Goal: Book appointment/travel/reservation

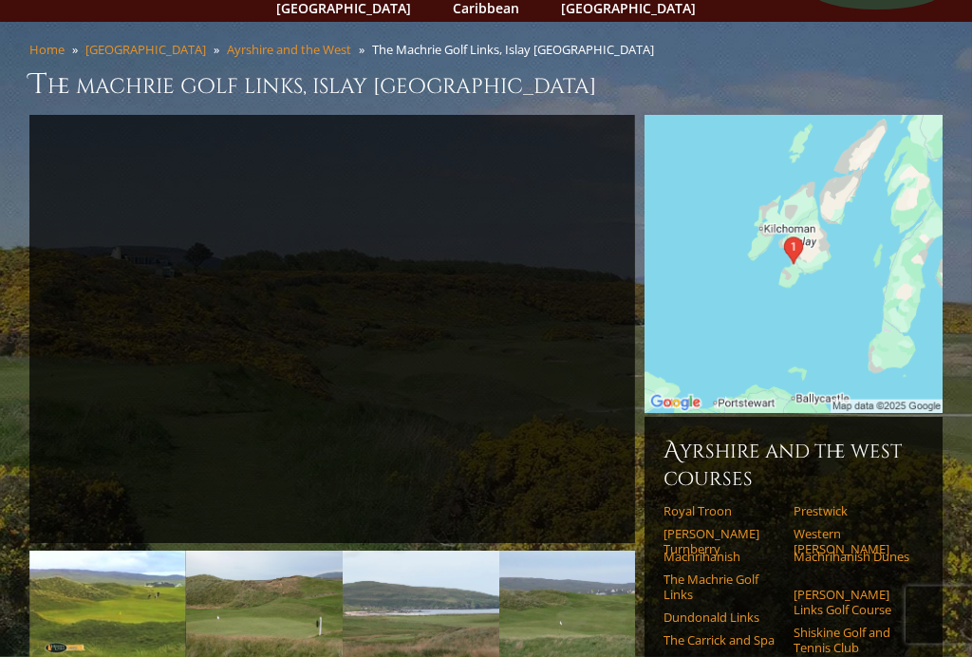
scroll to position [120, 0]
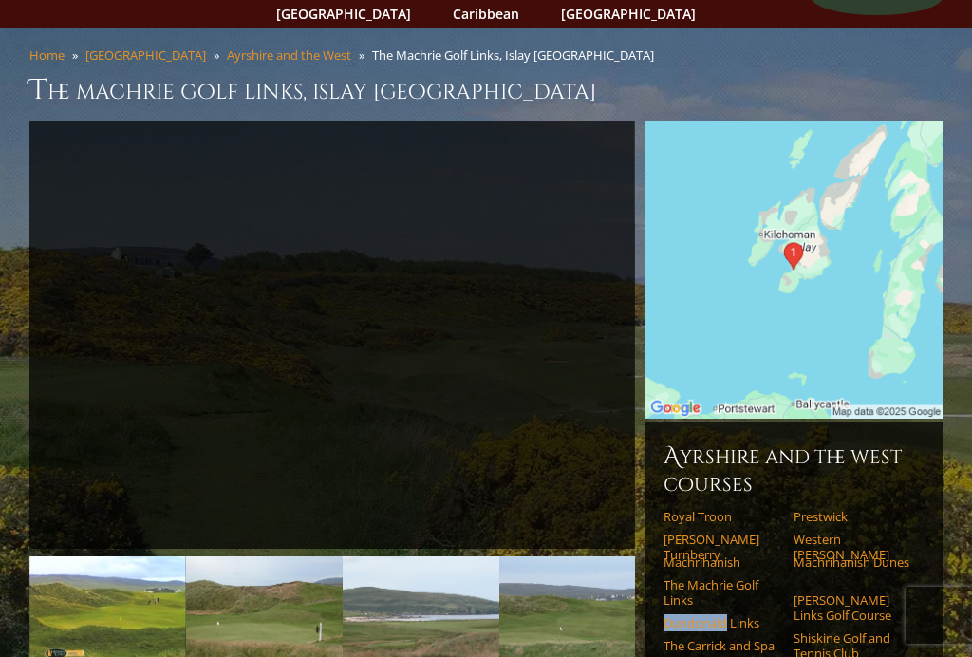
click at [675, 606] on link "Next" at bounding box center [663, 611] width 38 height 38
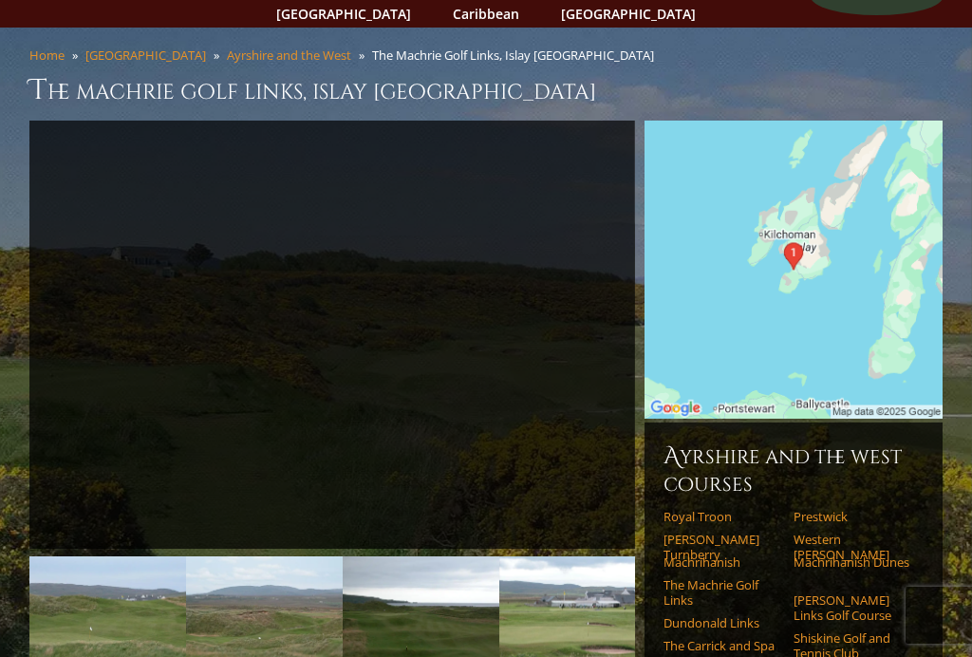
click at [720, 615] on link "Dundonald Links" at bounding box center [722, 622] width 118 height 15
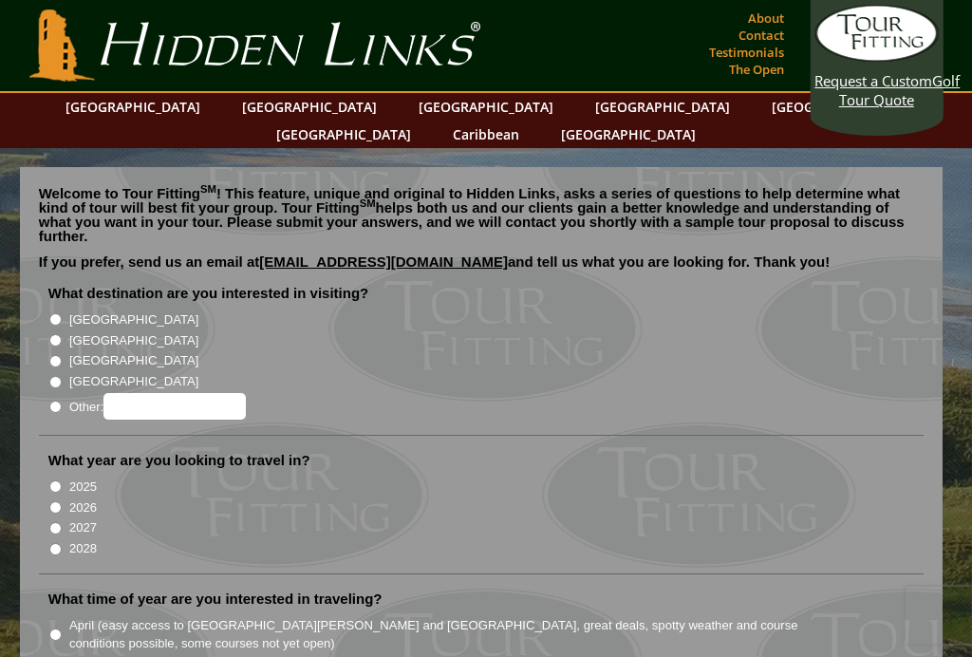
click at [53, 334] on input "[GEOGRAPHIC_DATA]" at bounding box center [55, 340] width 12 height 12
radio input "true"
click at [52, 480] on input "2025" at bounding box center [55, 486] width 12 height 12
radio input "true"
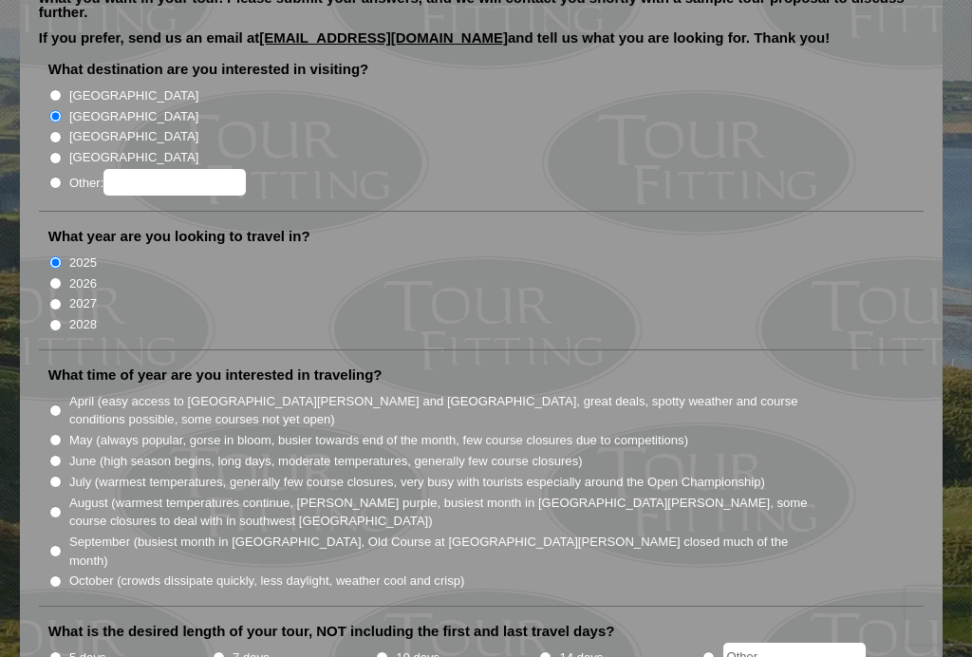
scroll to position [225, 0]
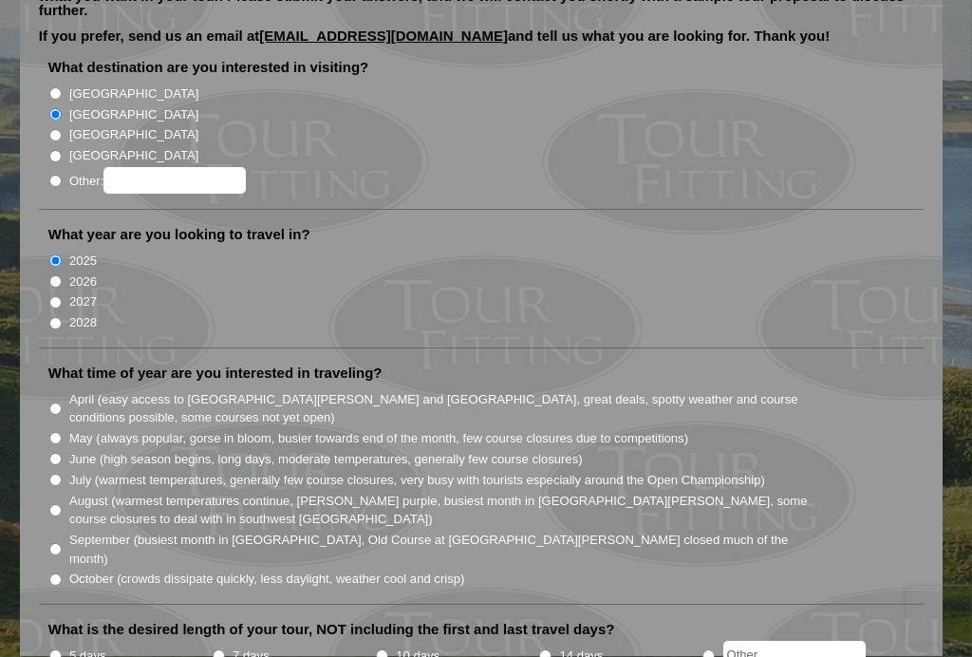
click at [51, 574] on input "October (crowds dissipate quickly, less daylight, weather cool and crisp)" at bounding box center [55, 580] width 12 height 12
radio input "true"
click at [714, 645] on li at bounding box center [782, 657] width 163 height 24
click at [714, 650] on input "radio" at bounding box center [708, 656] width 12 height 12
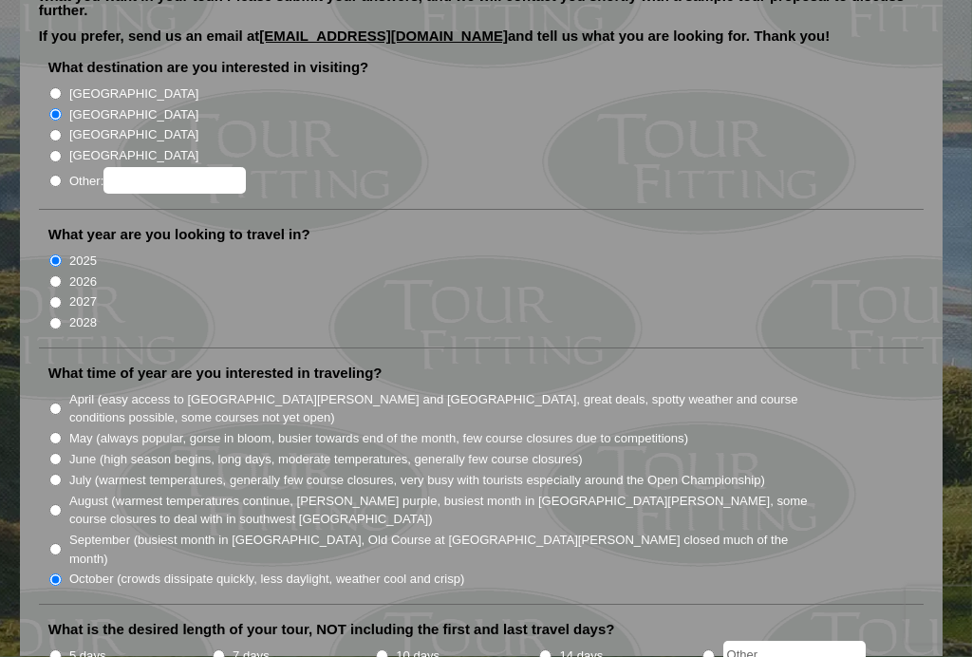
radio input "true"
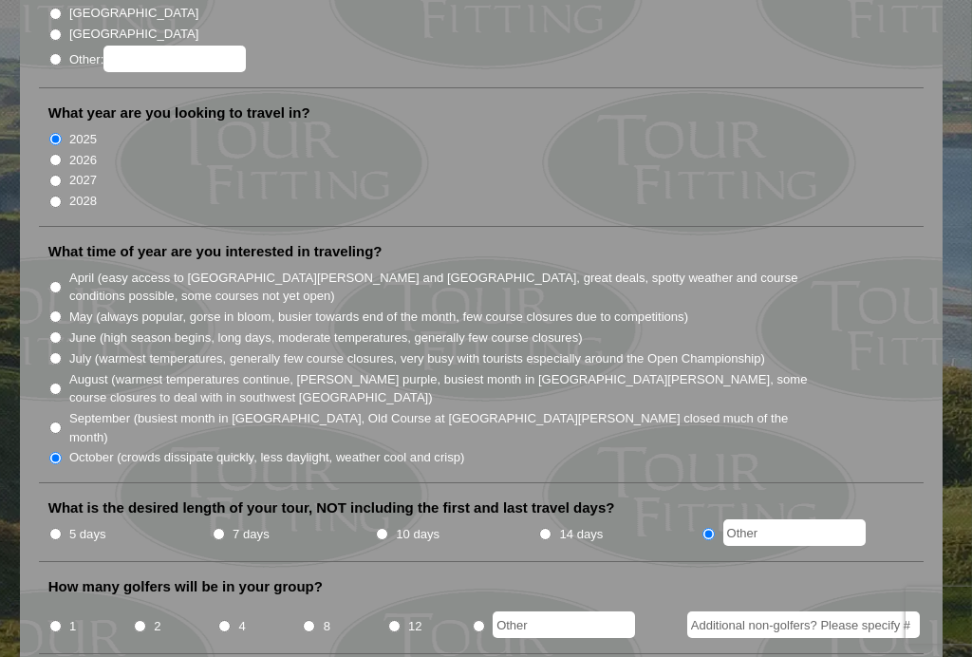
scroll to position [350, 0]
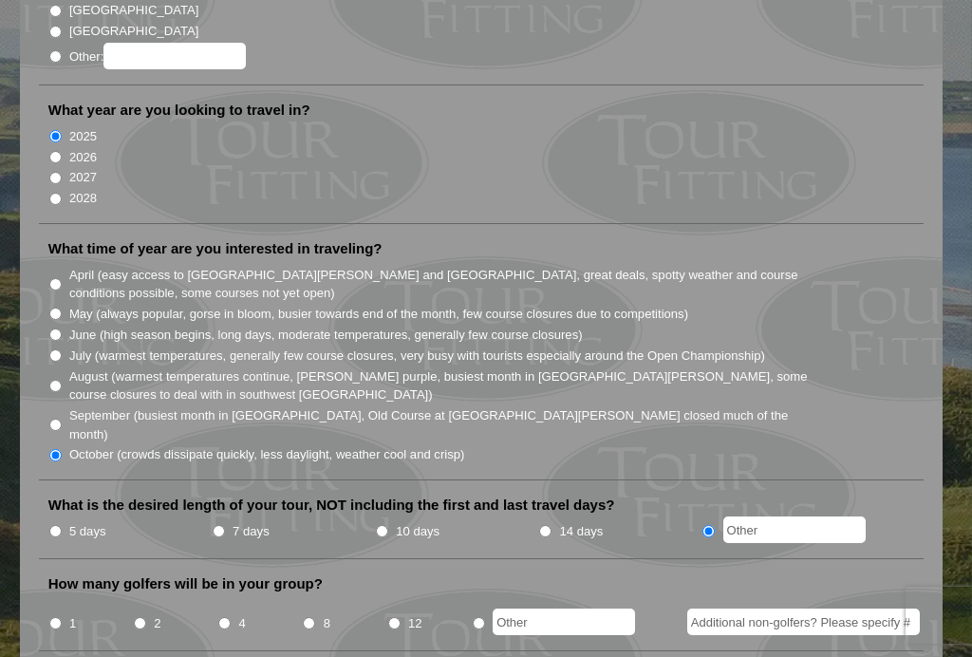
click at [137, 617] on input "2" at bounding box center [140, 623] width 12 height 12
radio input "true"
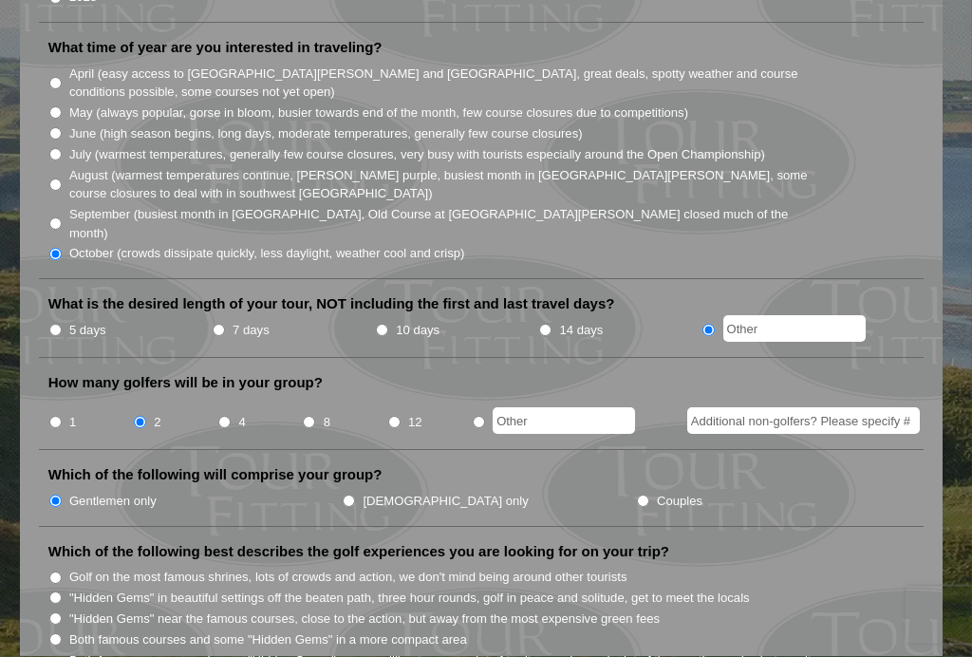
scroll to position [550, 0]
click at [39, 543] on li "Which of the following best describes the golf experiences you are looking for …" at bounding box center [481, 624] width 885 height 162
click at [57, 592] on input ""Hidden Gems" in beautiful settings off the beaten path, three hour rounds, gol…" at bounding box center [55, 598] width 12 height 12
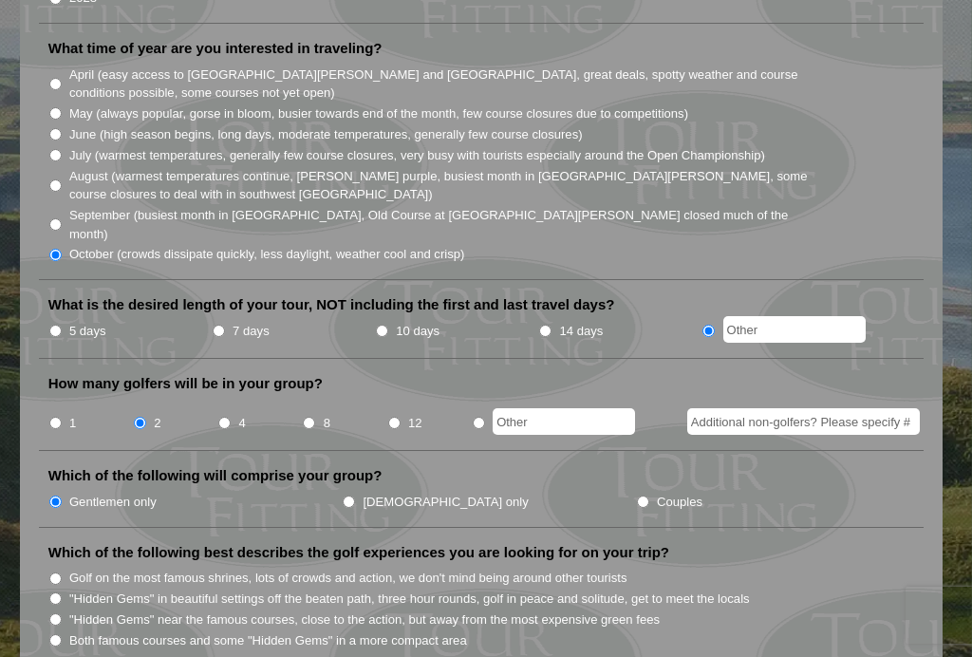
radio input "true"
click at [51, 613] on input ""Hidden Gems" near the famous courses, close to the action, but away from the m…" at bounding box center [55, 619] width 12 height 12
radio input "true"
click at [57, 592] on input ""Hidden Gems" in beautiful settings off the beaten path, three hour rounds, gol…" at bounding box center [55, 598] width 12 height 12
radio input "true"
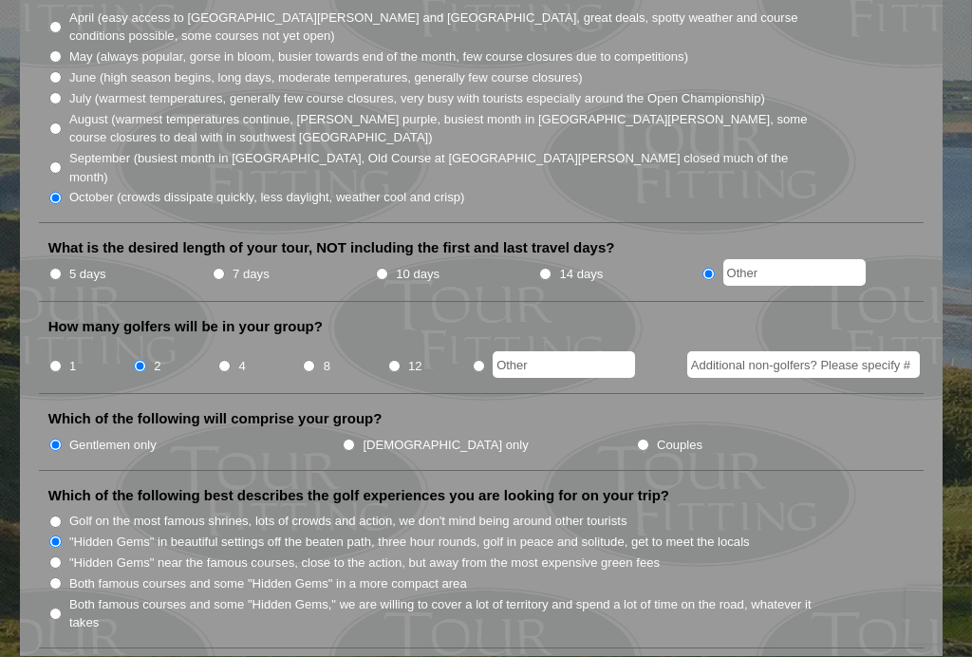
scroll to position [607, 0]
radio input "true"
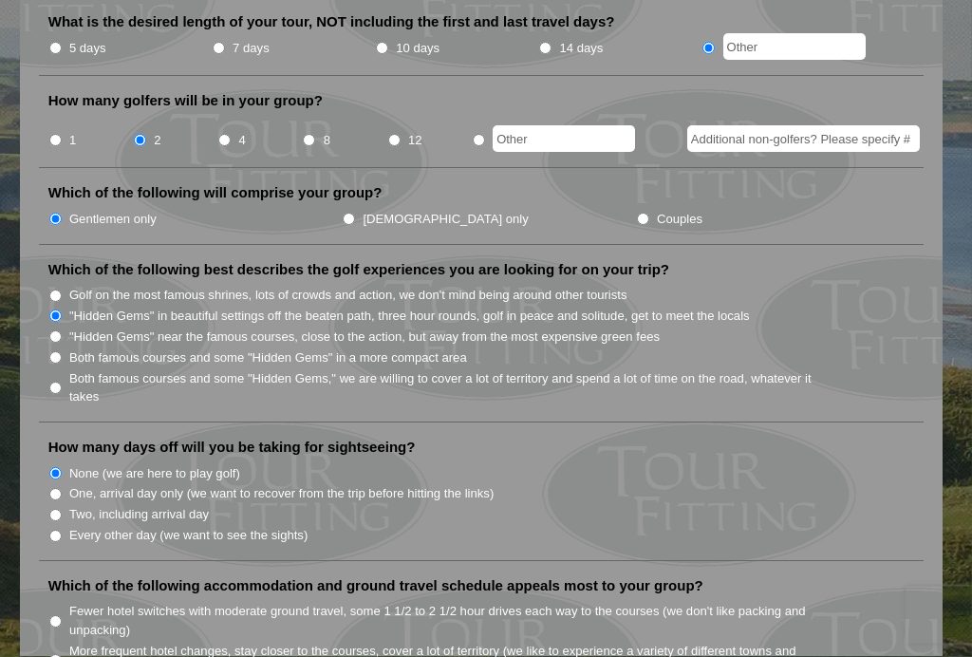
scroll to position [833, 0]
click at [40, 576] on li "Which of the following accommodation and ground travel schedule appeals most to…" at bounding box center [481, 645] width 885 height 139
click at [39, 576] on li "Which of the following accommodation and ground travel schedule appeals most to…" at bounding box center [481, 645] width 885 height 139
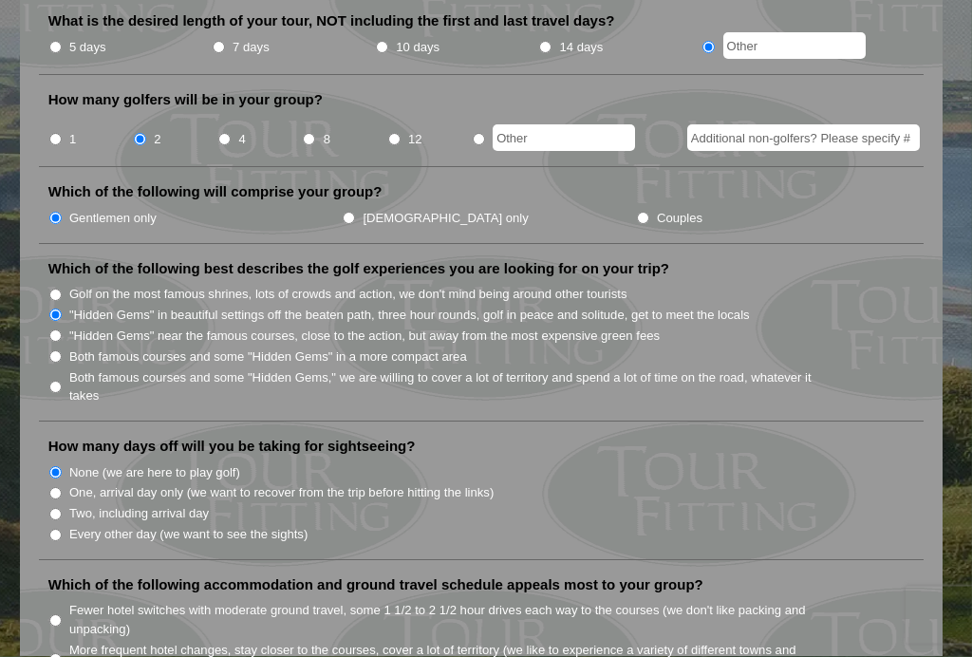
click at [48, 600] on li "Fewer hotel switches with moderate ground travel, some 1 1/2 to 2 1/2 hour driv…" at bounding box center [488, 619] width 881 height 39
radio input "true"
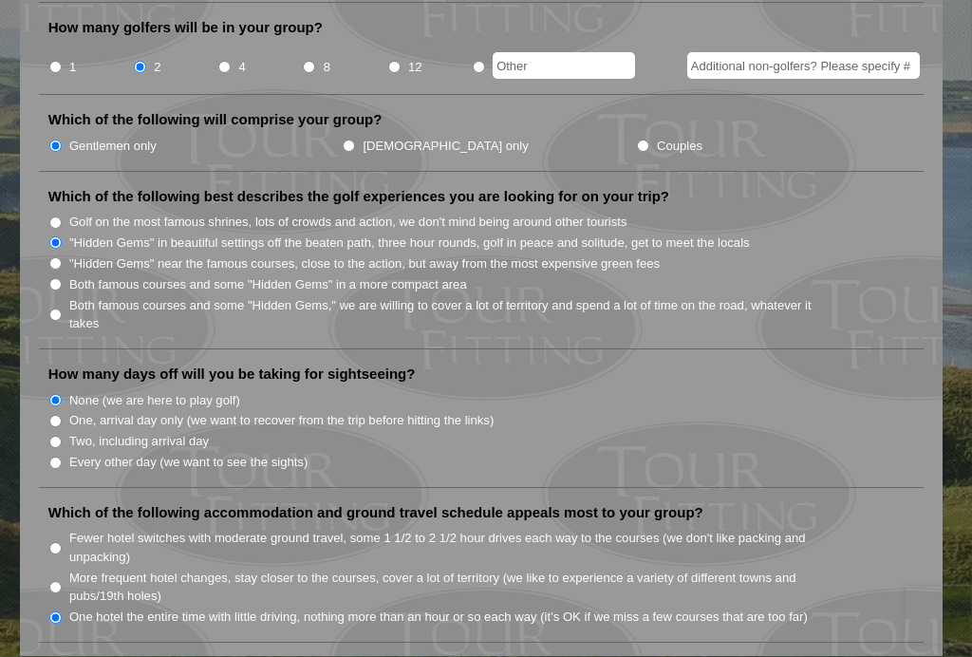
scroll to position [906, 0]
radio input "true"
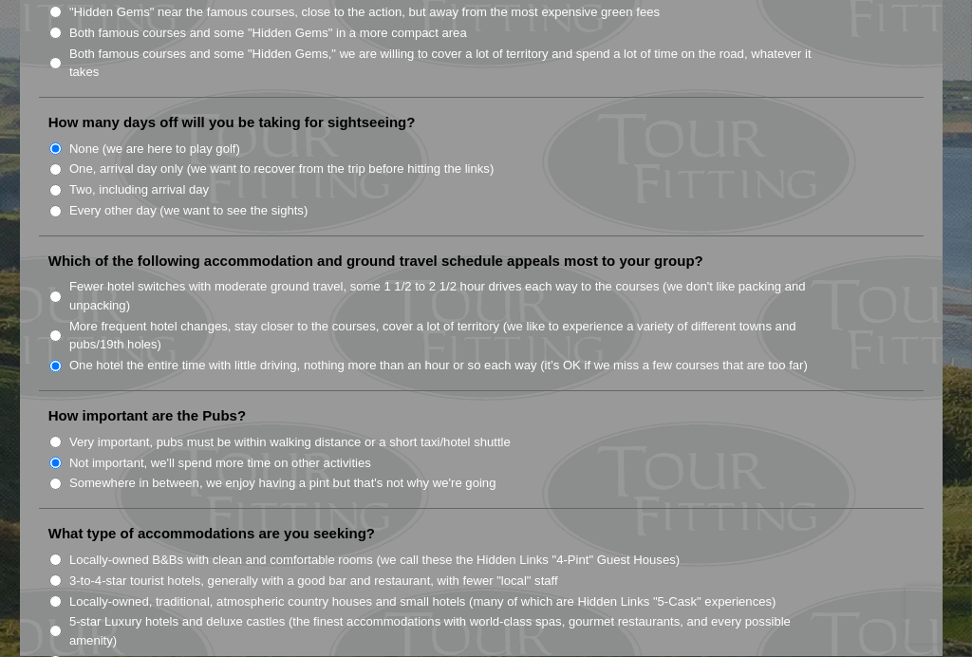
scroll to position [1159, 0]
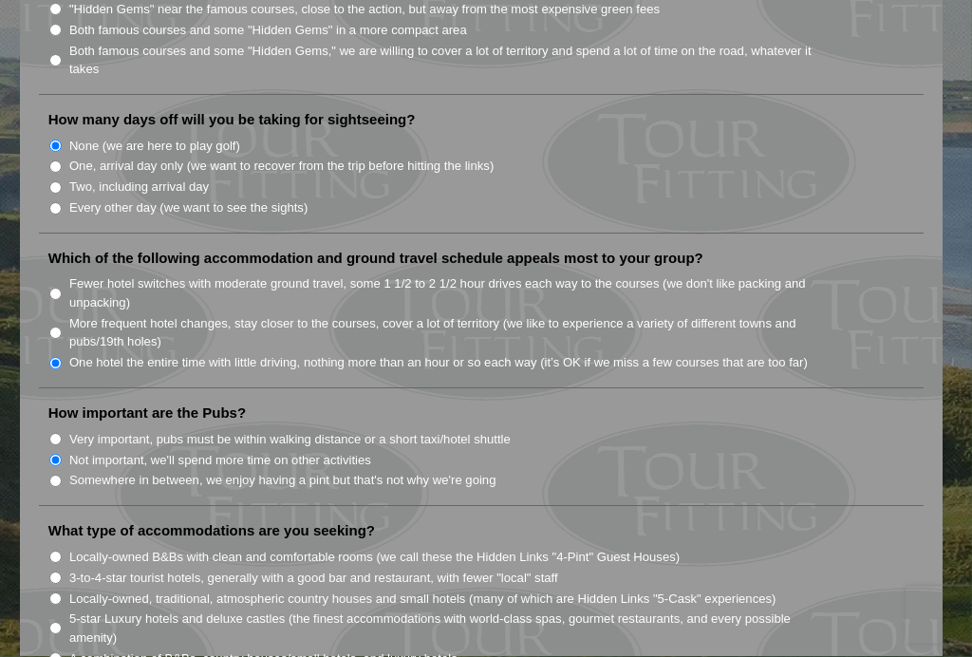
click at [56, 622] on input "5-star Luxury hotels and deluxe castles (the finest accommodations with world-c…" at bounding box center [55, 628] width 12 height 12
radio input "true"
click at [56, 622] on input "5-star Luxury hotels and deluxe castles (the finest accommodations with world-c…" at bounding box center [55, 628] width 12 height 12
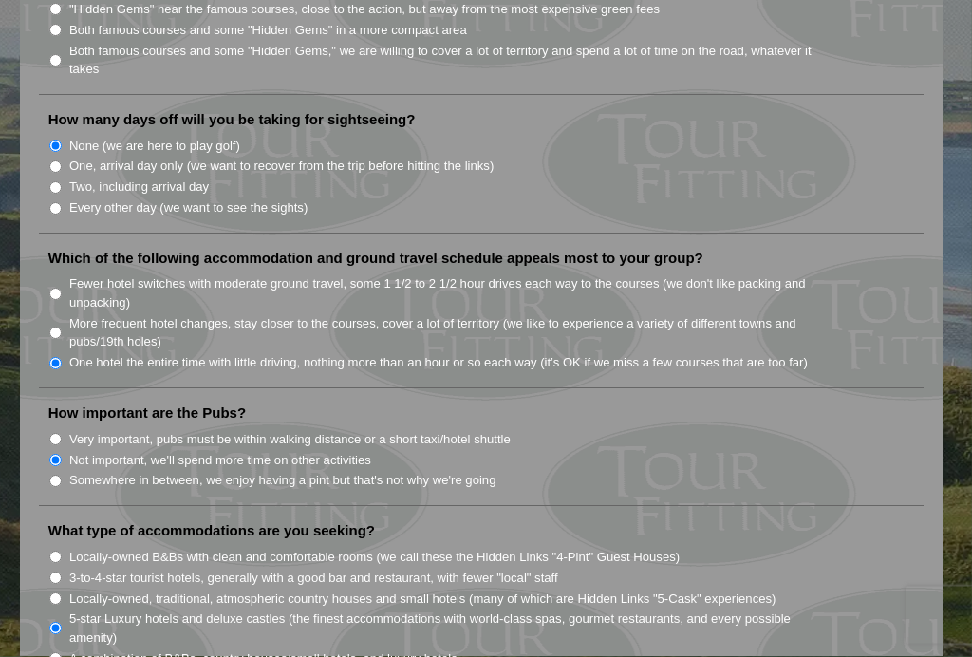
click at [56, 622] on input "5-star Luxury hotels and deluxe castles (the finest accommodations with world-c…" at bounding box center [55, 628] width 12 height 12
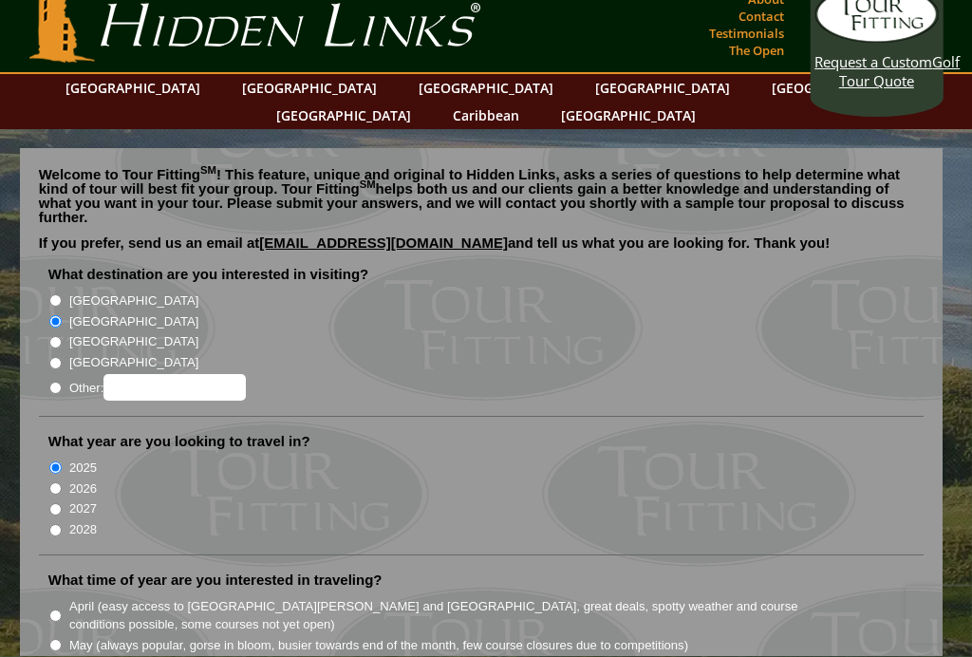
scroll to position [0, 0]
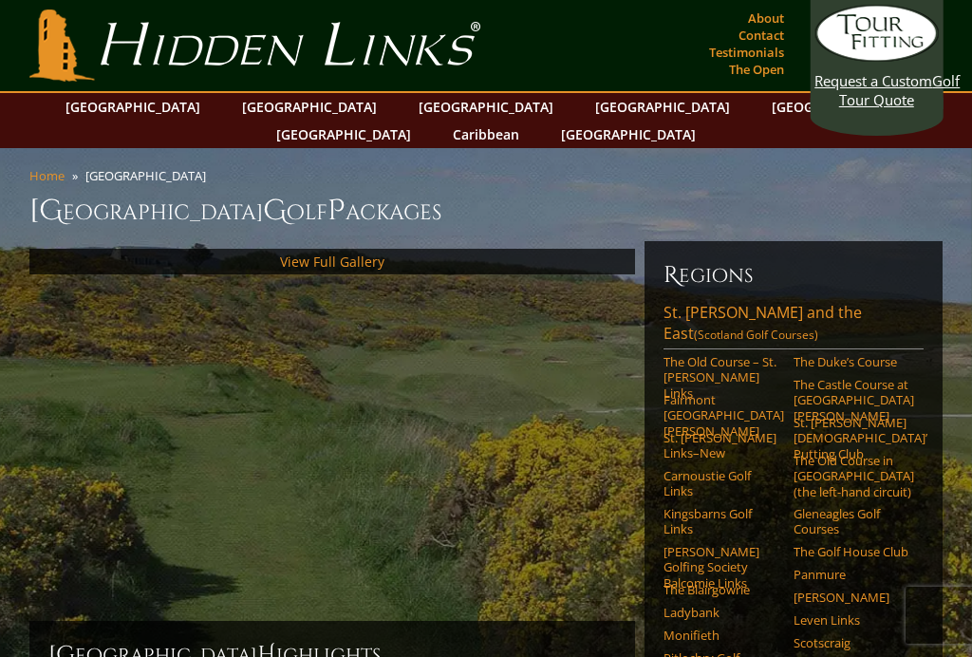
click at [0, 0] on img at bounding box center [0, 0] width 0 height 0
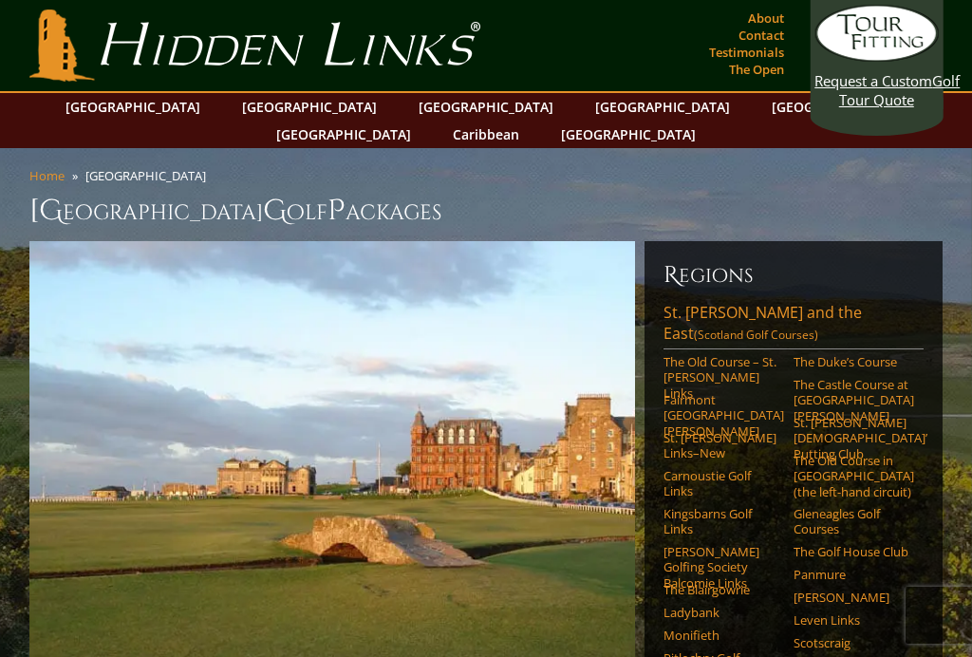
click at [877, 544] on link "The Golf House Club" at bounding box center [852, 551] width 118 height 15
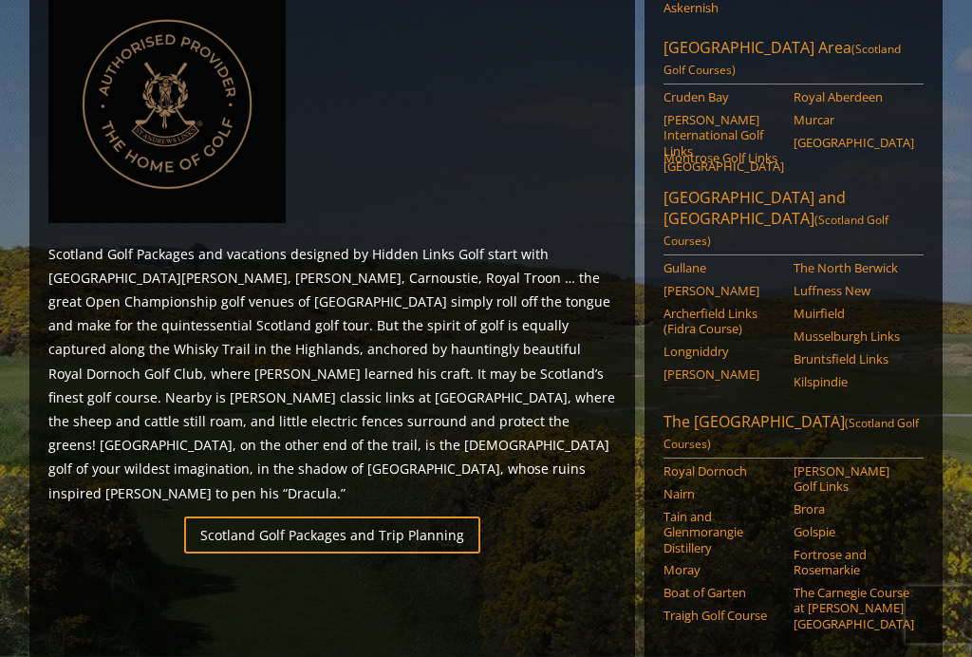
scroll to position [906, 0]
click at [269, 516] on link "Scotland Golf Packages and Trip Planning" at bounding box center [332, 534] width 296 height 37
